Goal: Check status

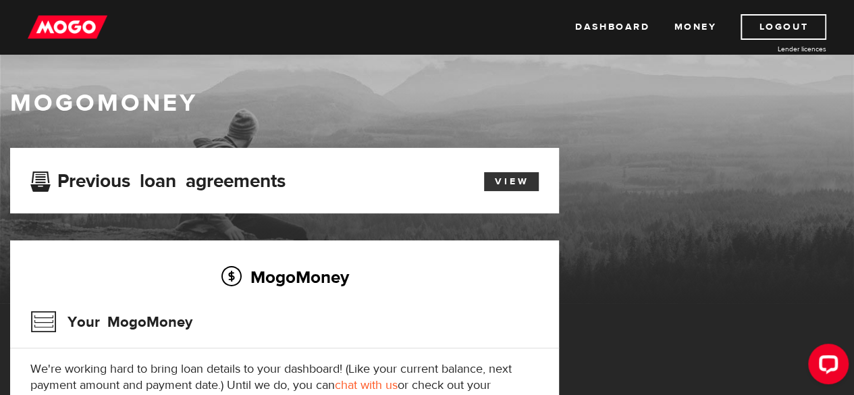
click at [528, 190] on link "View" at bounding box center [511, 181] width 55 height 19
click at [514, 182] on link "View" at bounding box center [511, 181] width 55 height 19
